Goal: Task Accomplishment & Management: Manage account settings

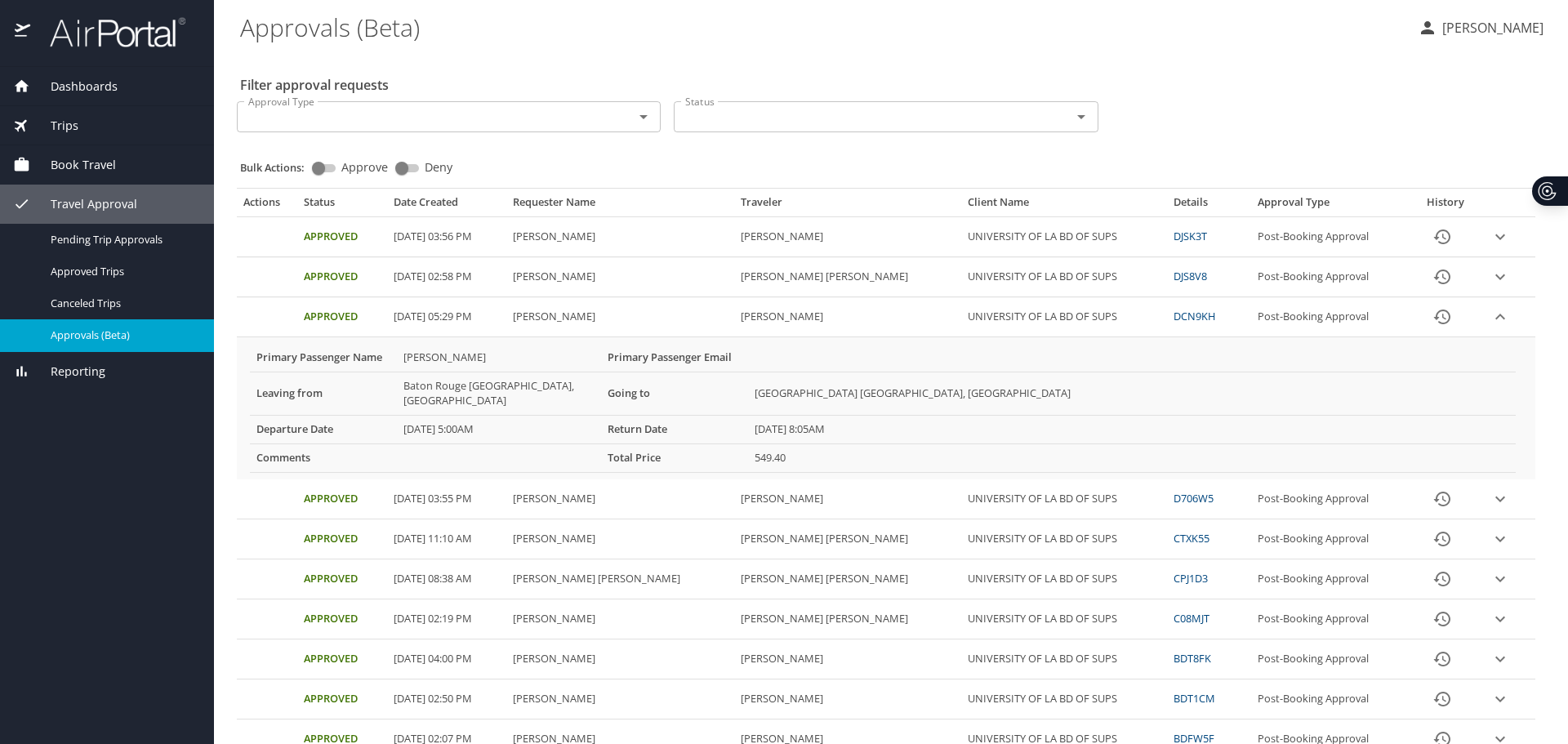
click at [90, 333] on span "Approvals (Beta)" at bounding box center [122, 334] width 144 height 15
click at [115, 336] on span "Approvals (Beta)" at bounding box center [122, 334] width 144 height 15
click at [68, 227] on link "Pending Trip Approvals" at bounding box center [106, 239] width 214 height 32
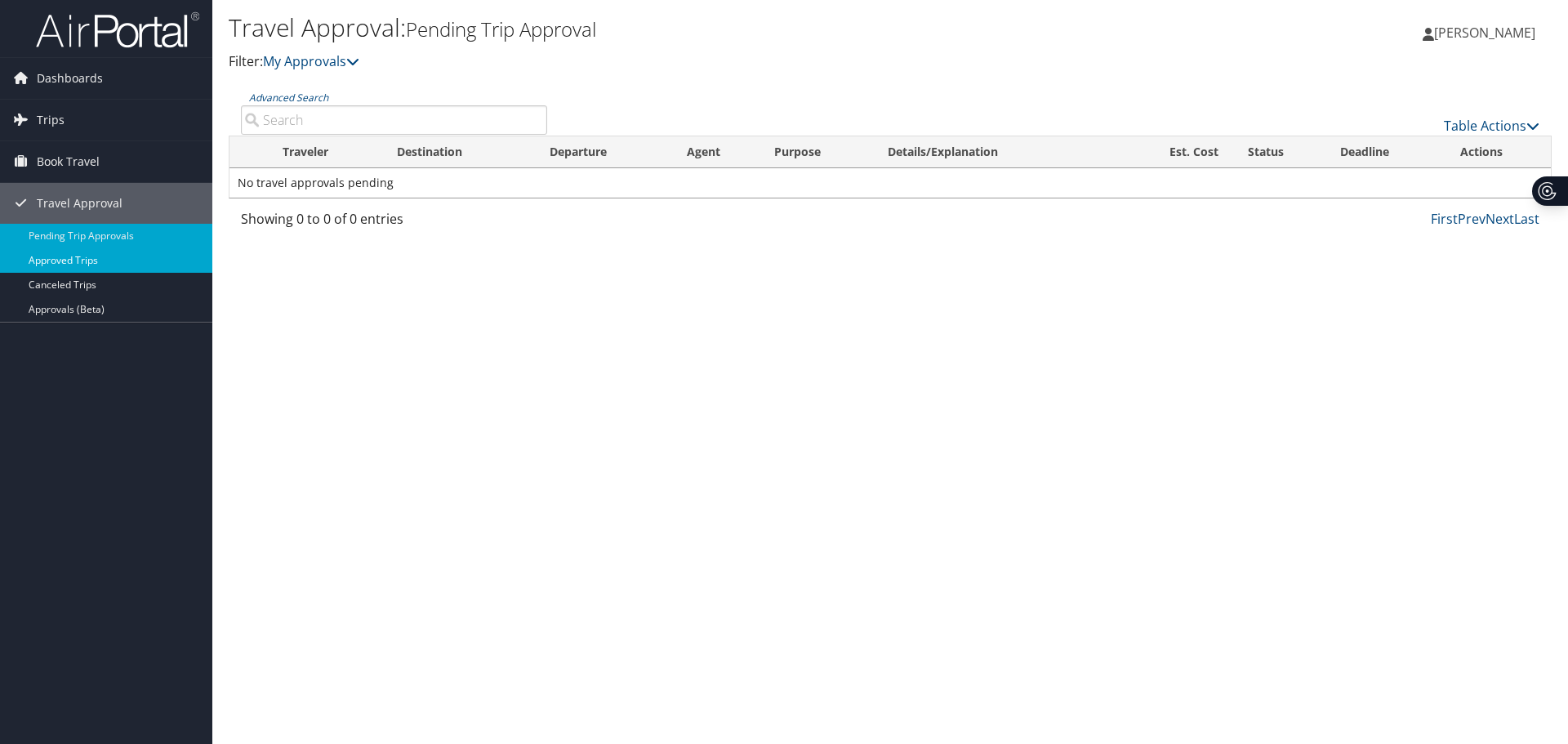
click at [74, 258] on link "Approved Trips" at bounding box center [106, 261] width 212 height 25
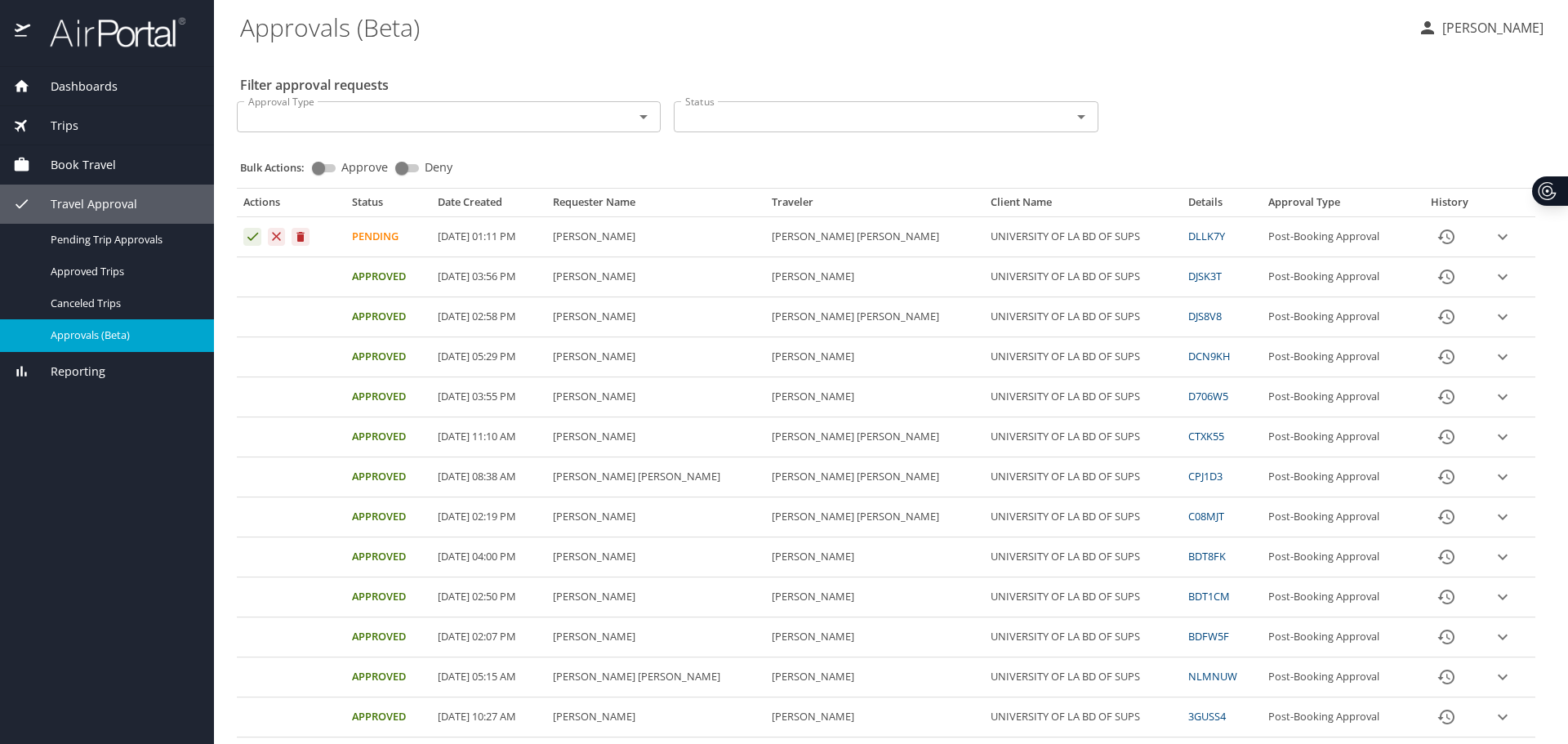
click at [1493, 237] on icon "expand row" at bounding box center [1502, 237] width 20 height 20
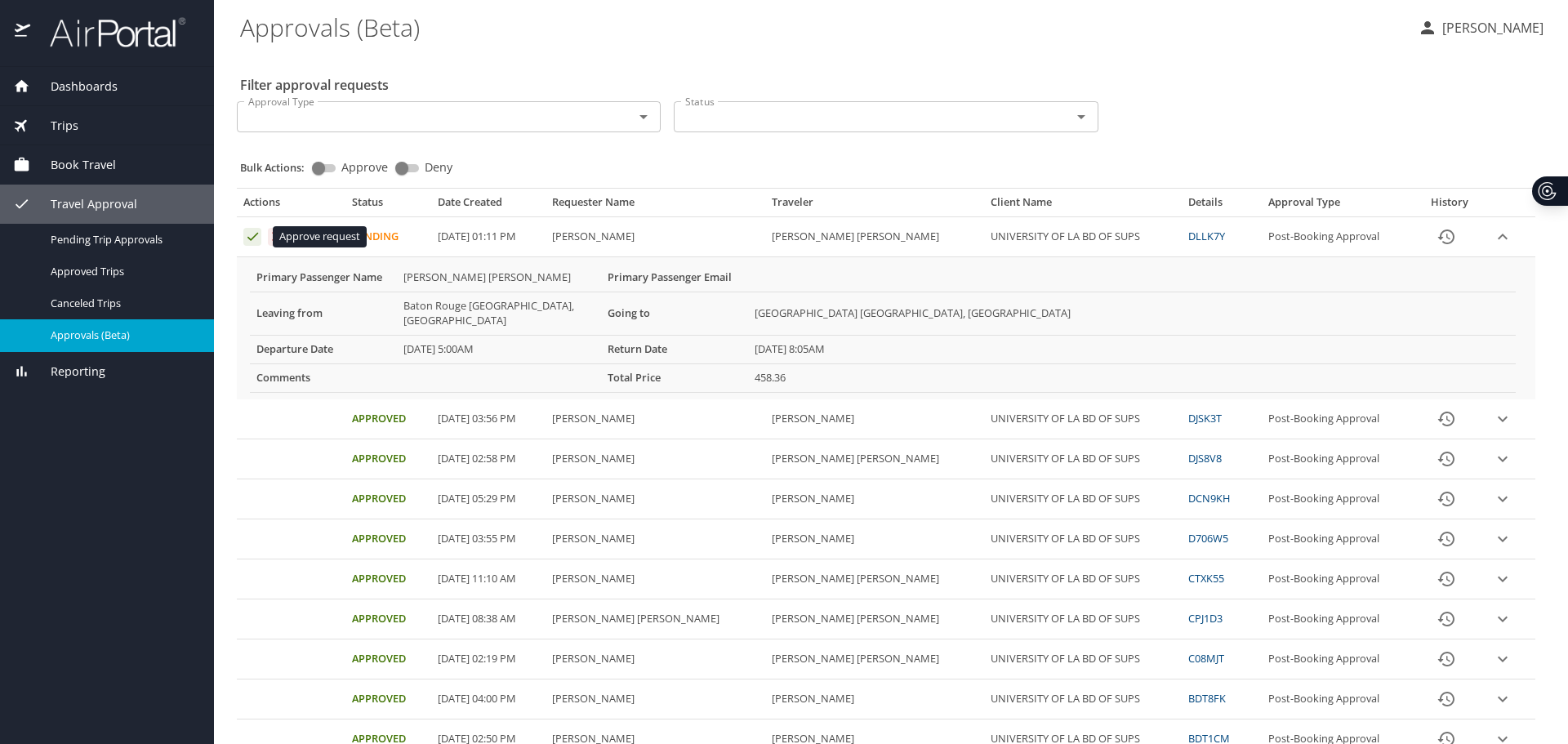
click at [251, 236] on icon "Approval table" at bounding box center [252, 236] width 15 height 15
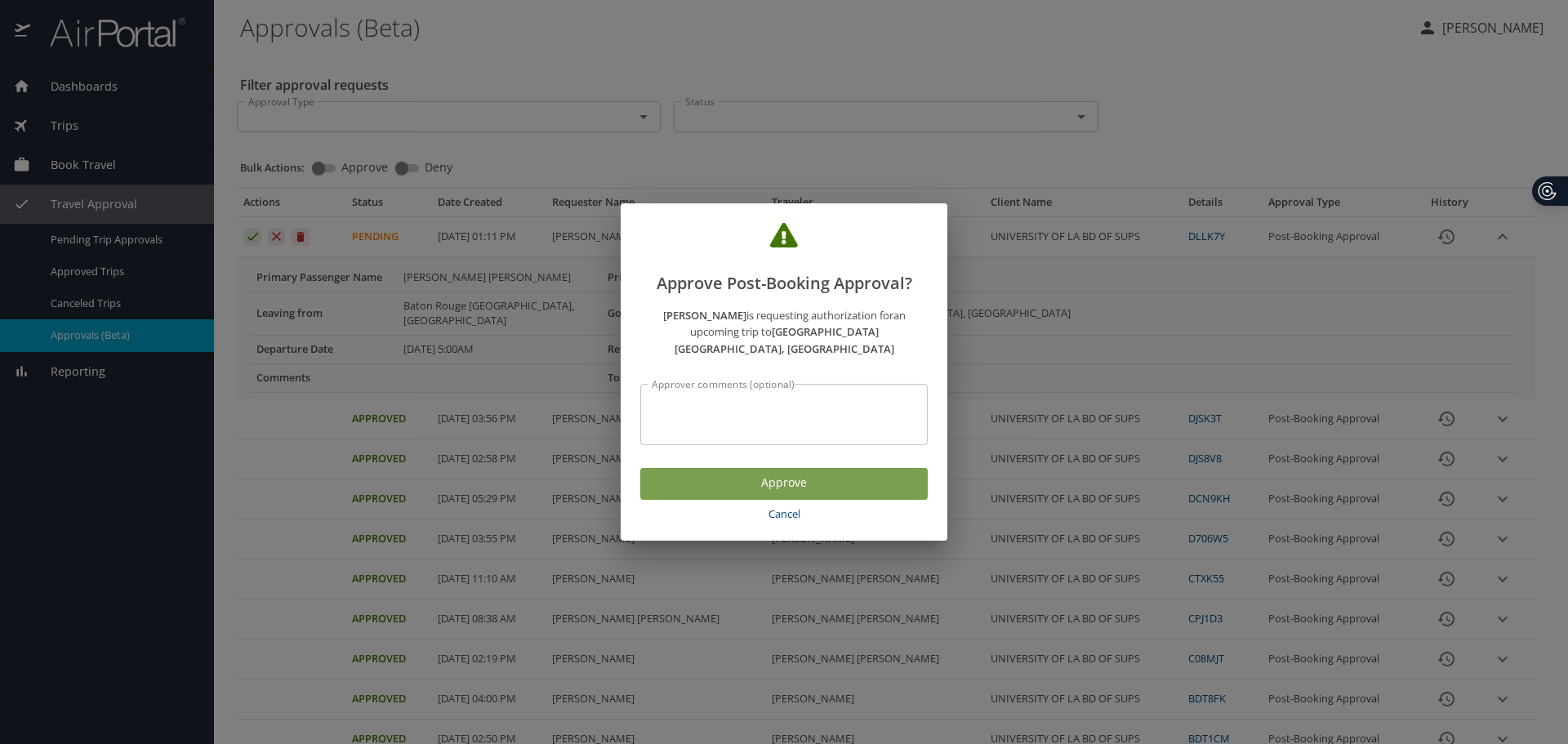
click at [821, 476] on span "Approve" at bounding box center [784, 482] width 262 height 20
